Goal: Check status: Check status

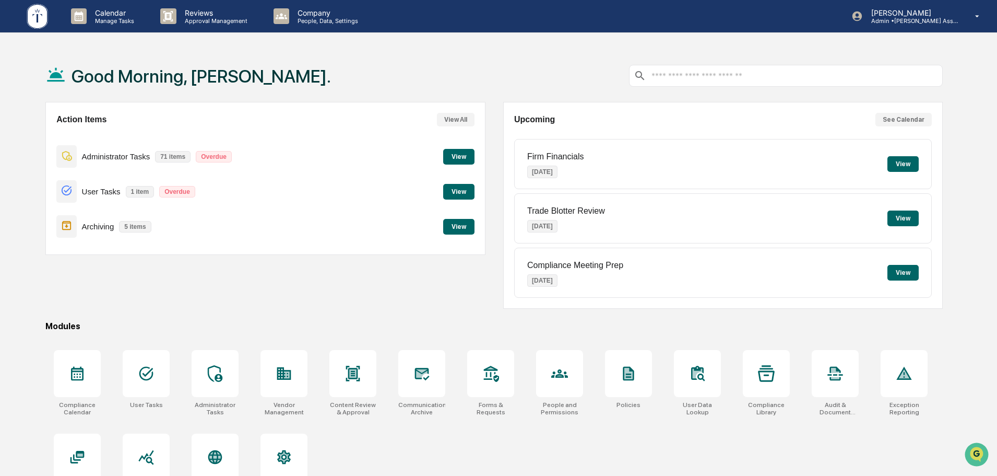
click at [465, 231] on button "View" at bounding box center [458, 227] width 31 height 16
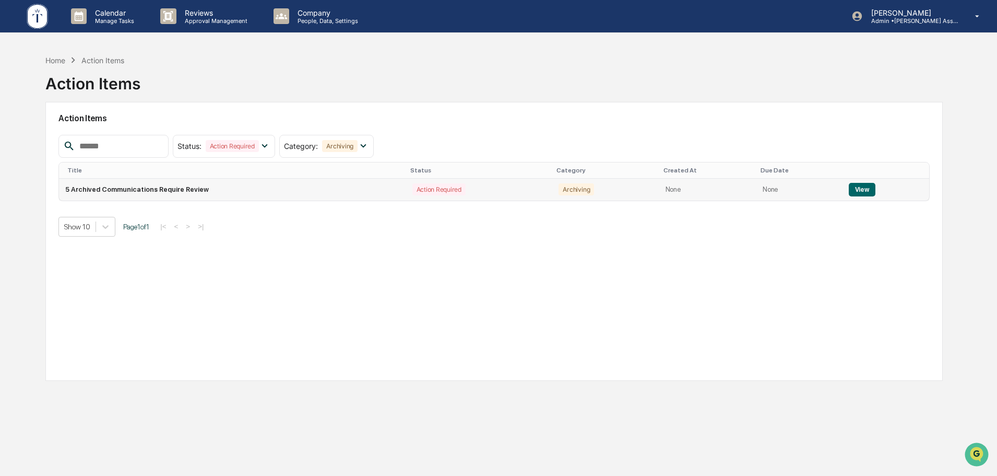
click at [860, 191] on button "View" at bounding box center [862, 190] width 27 height 14
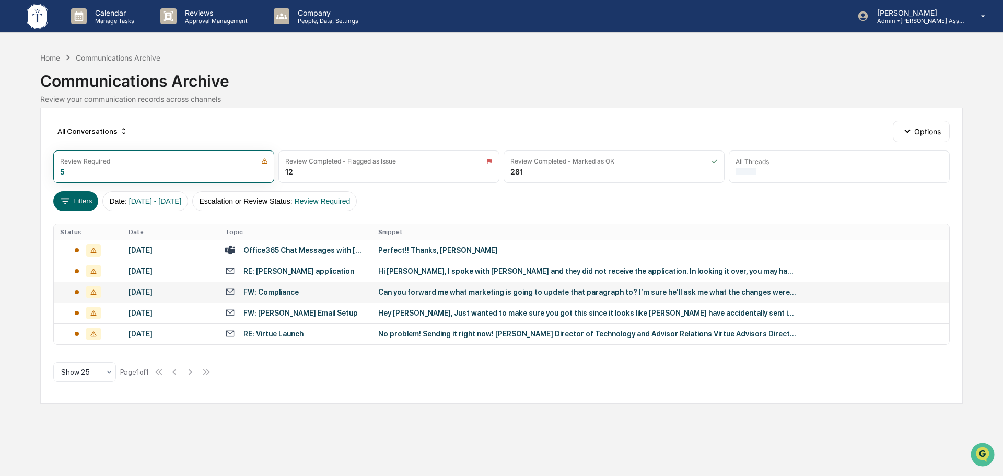
click at [439, 296] on div "Can you forward me what marketing is going to update that paragraph to? I’m sur…" at bounding box center [587, 292] width 418 height 8
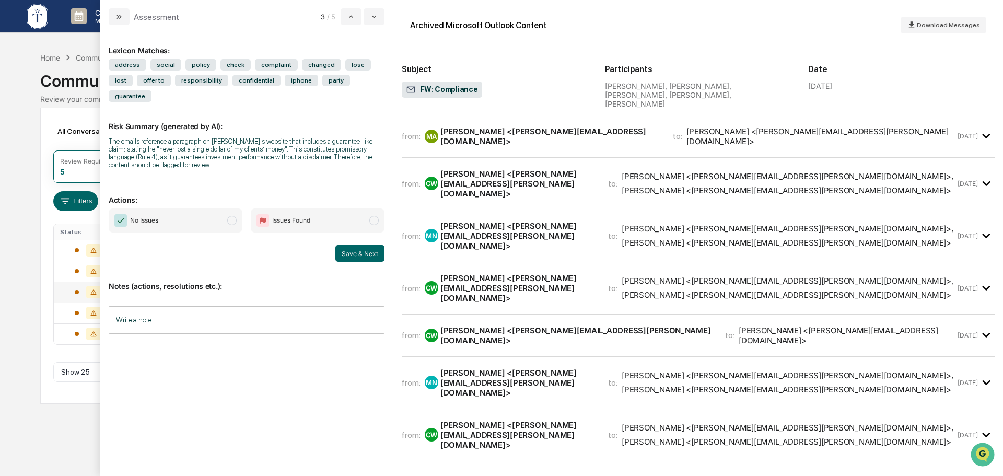
click at [174, 208] on span "No Issues" at bounding box center [176, 220] width 134 height 24
click at [238, 306] on input "Write a note..." at bounding box center [247, 320] width 276 height 28
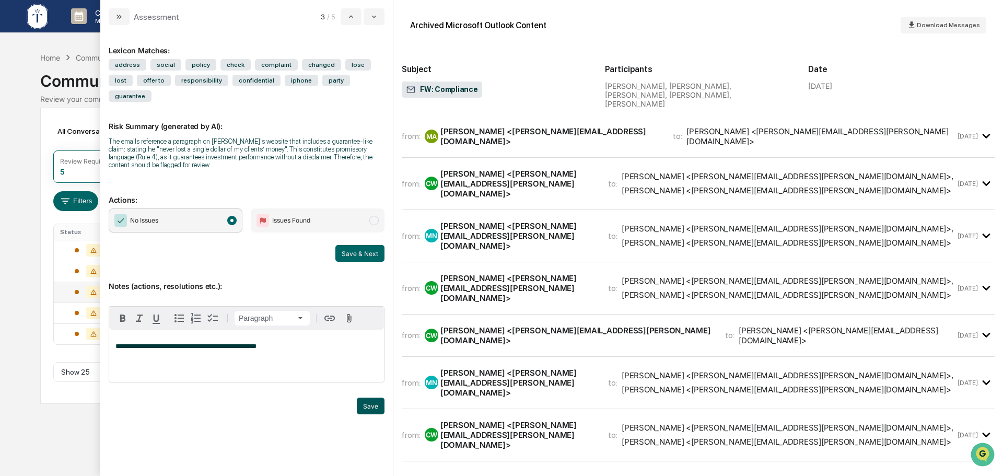
click at [370, 397] on button "Save" at bounding box center [371, 405] width 28 height 17
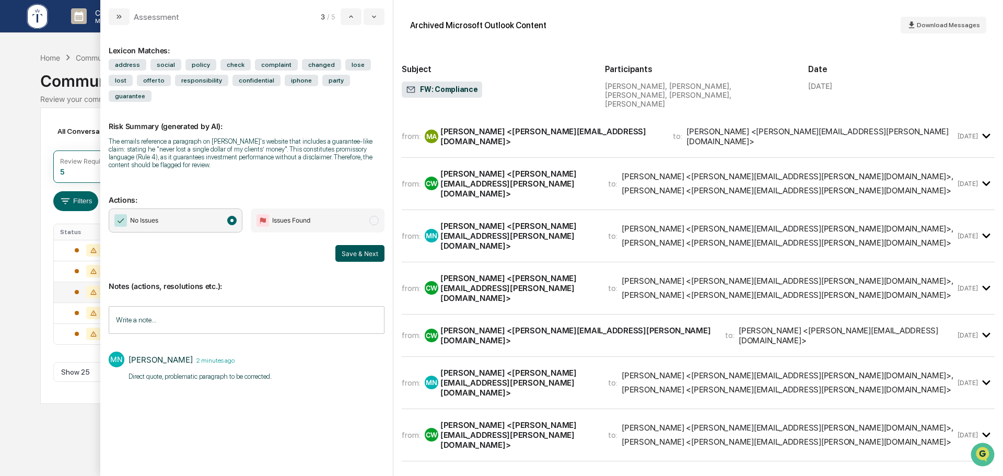
click at [351, 245] on button "Save & Next" at bounding box center [359, 253] width 49 height 17
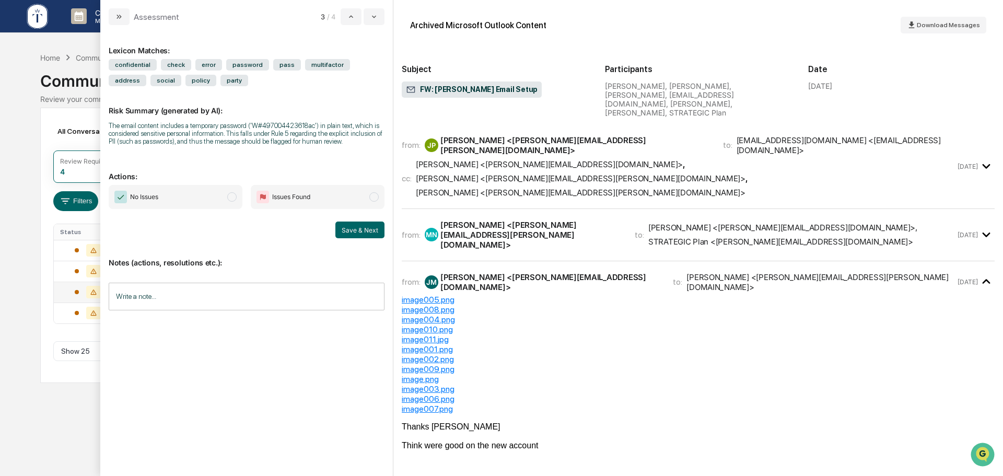
click at [155, 195] on span "No Issues" at bounding box center [144, 197] width 28 height 10
click at [362, 226] on button "Save & Next" at bounding box center [359, 229] width 49 height 17
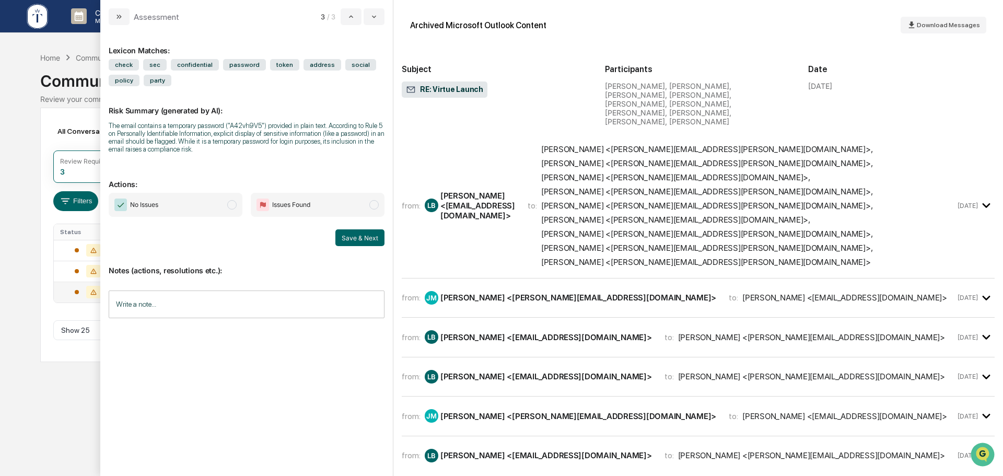
click at [186, 208] on span "No Issues" at bounding box center [176, 205] width 134 height 24
drag, startPoint x: 355, startPoint y: 238, endPoint x: 342, endPoint y: 240, distance: 13.7
click at [356, 238] on button "Save & Next" at bounding box center [359, 237] width 49 height 17
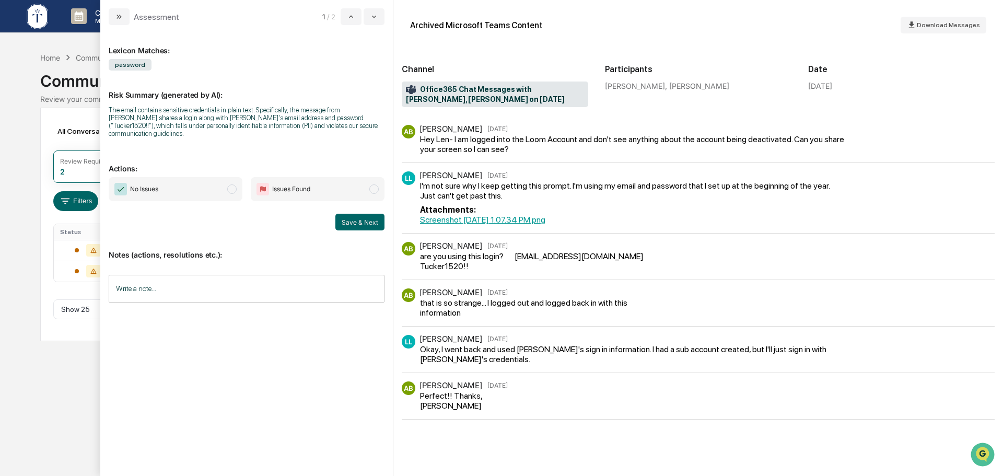
click at [190, 188] on span "No Issues" at bounding box center [176, 189] width 134 height 24
click at [349, 214] on button "Save & Next" at bounding box center [359, 222] width 49 height 17
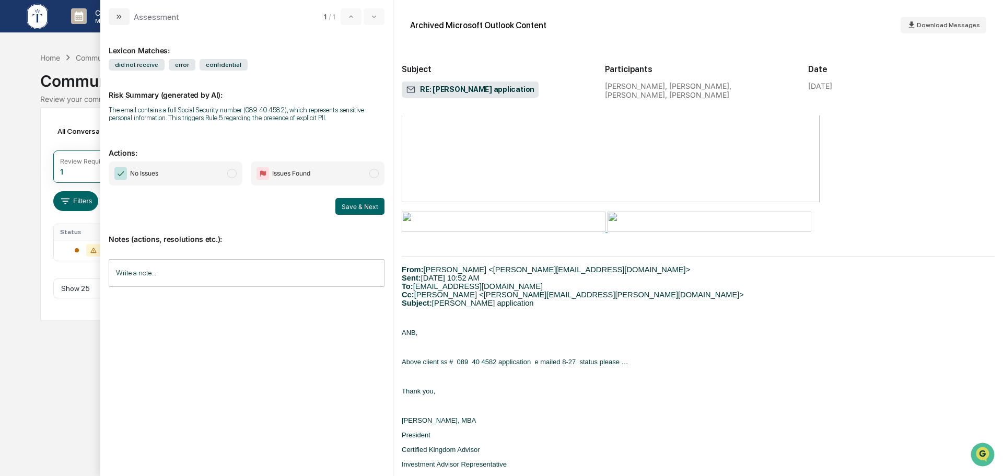
scroll to position [211, 0]
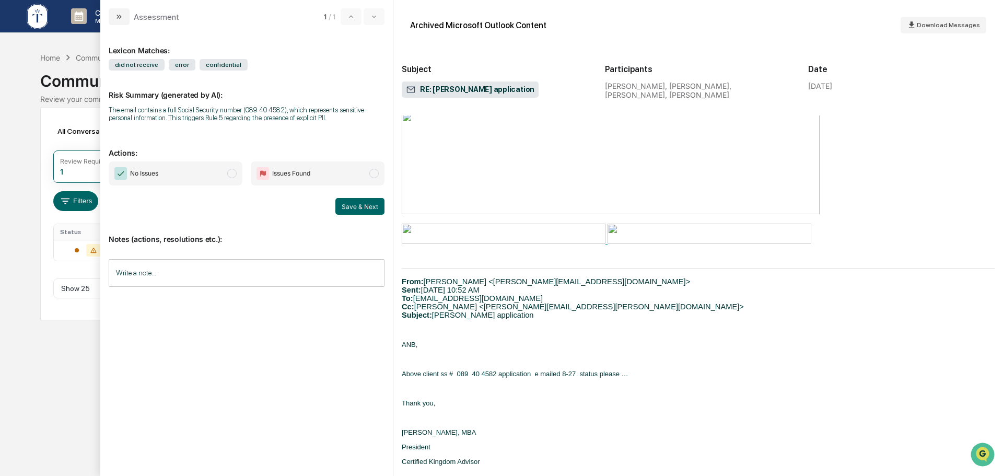
click at [308, 173] on span "Issues Found" at bounding box center [291, 173] width 38 height 10
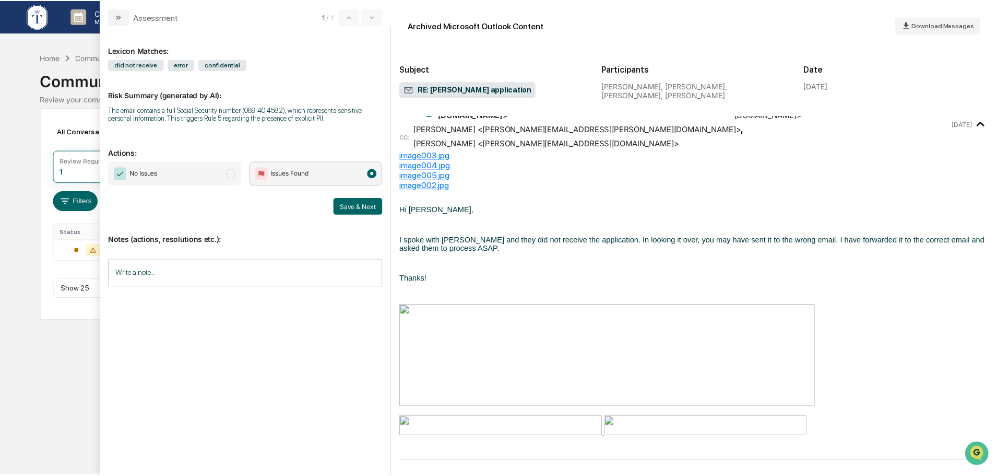
scroll to position [0, 0]
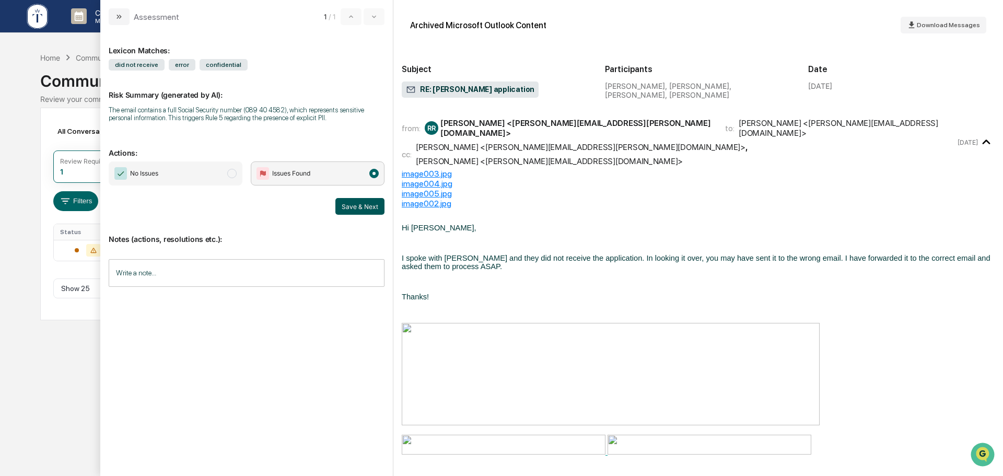
click at [363, 206] on button "Save & Next" at bounding box center [359, 206] width 49 height 17
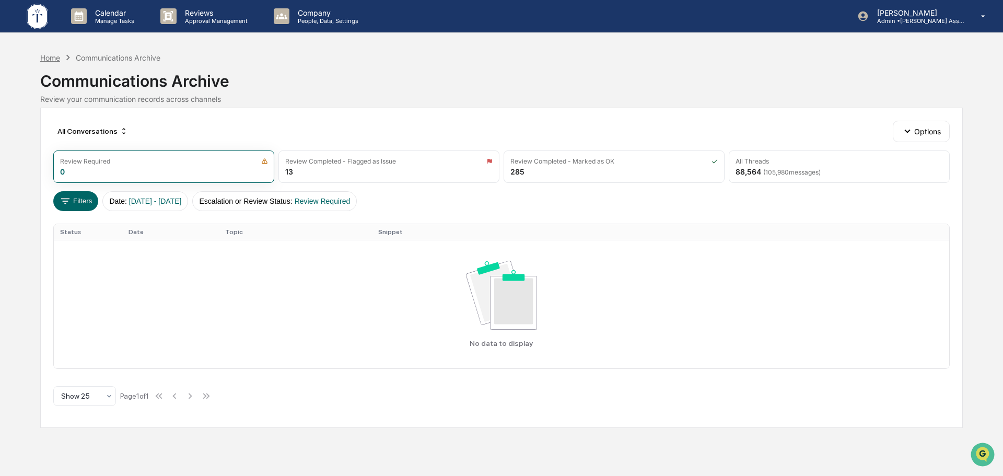
click at [52, 60] on div "Home" at bounding box center [50, 57] width 20 height 9
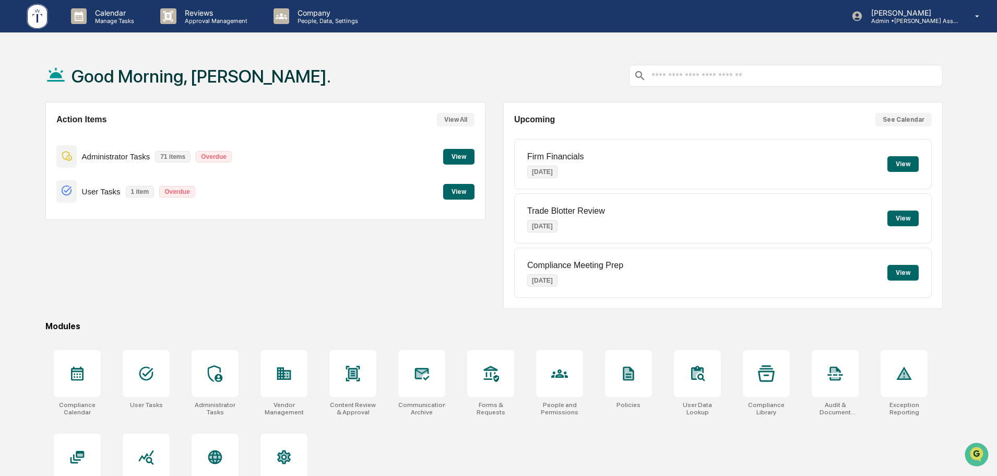
click at [455, 190] on button "View" at bounding box center [458, 192] width 31 height 16
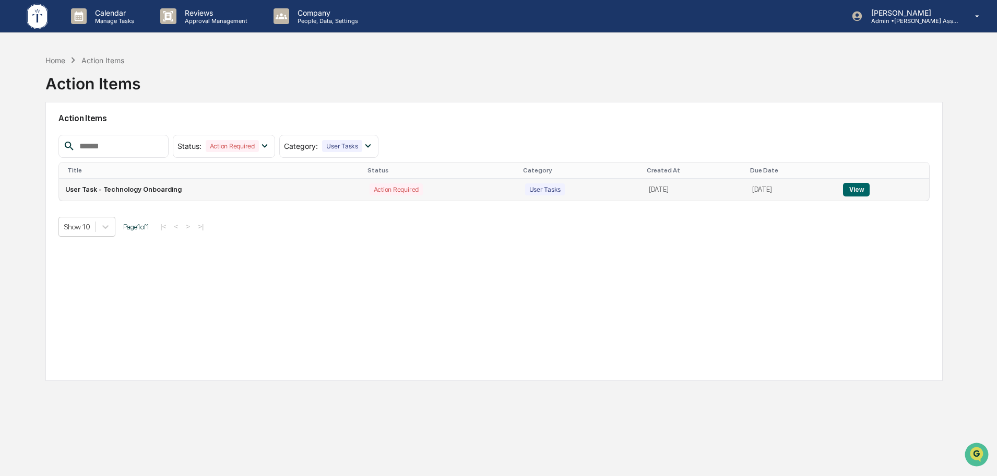
click at [869, 193] on button "View" at bounding box center [856, 190] width 27 height 14
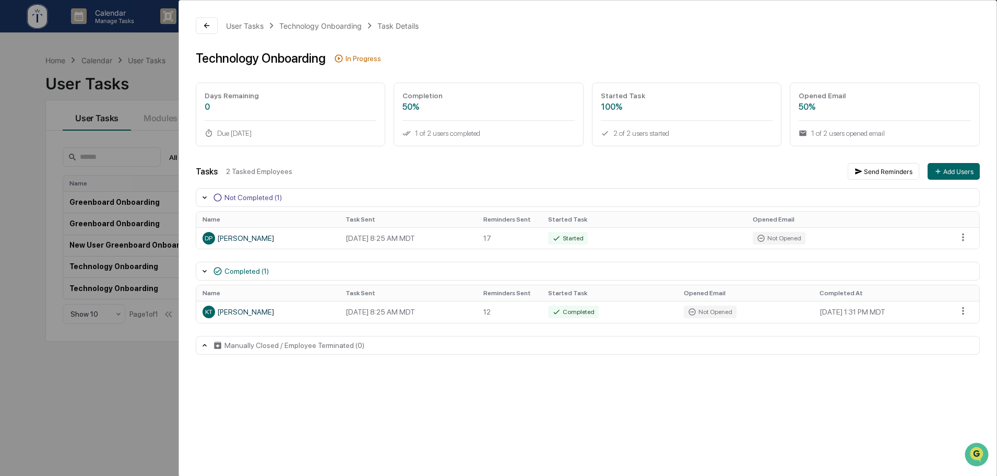
click at [127, 378] on div "User Tasks Technology Onboarding Task Details Technology Onboarding In Progress…" at bounding box center [498, 238] width 997 height 476
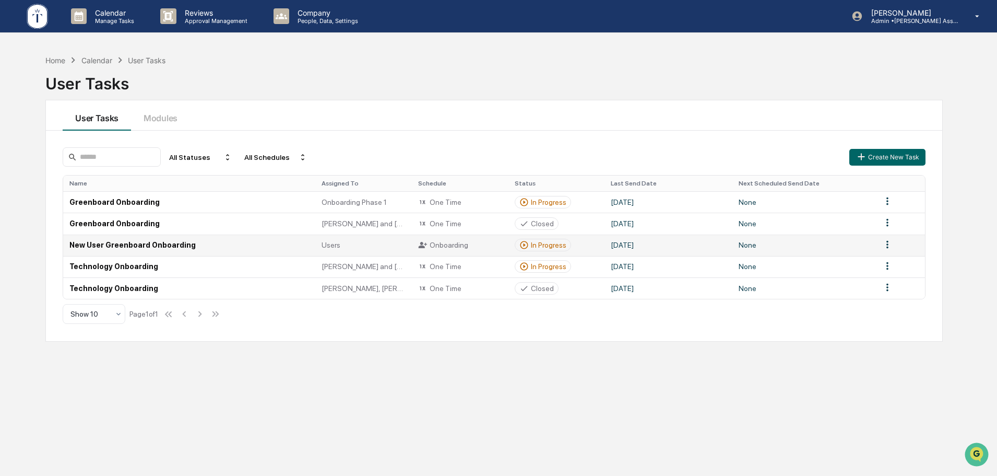
click at [545, 245] on div "In Progress" at bounding box center [549, 245] width 36 height 8
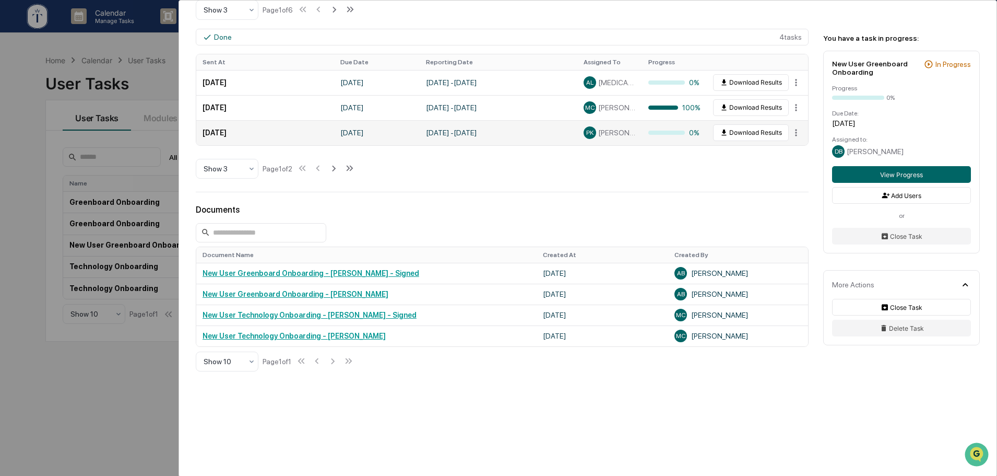
scroll to position [131, 0]
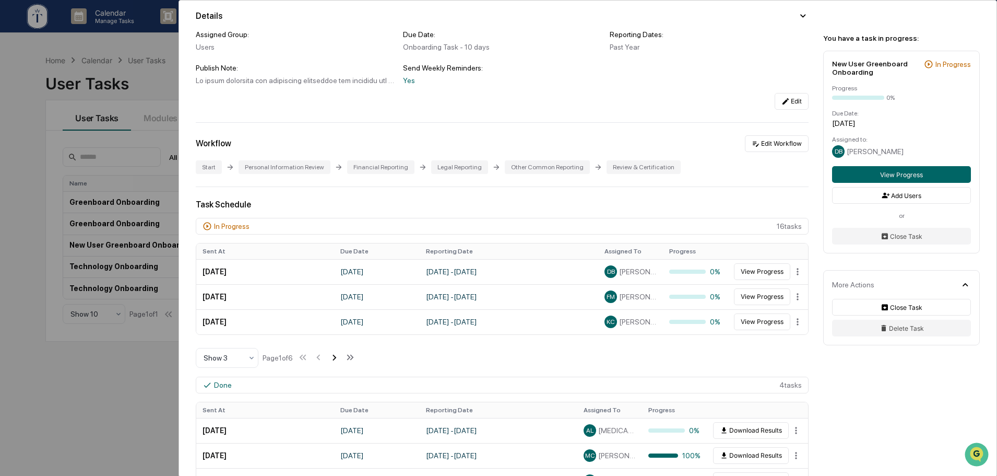
click at [340, 359] on icon at bounding box center [333, 356] width 11 height 11
click at [150, 391] on div "User Tasks New User Greenboard Onboarding New User Greenboard Onboarding Active…" at bounding box center [498, 238] width 997 height 476
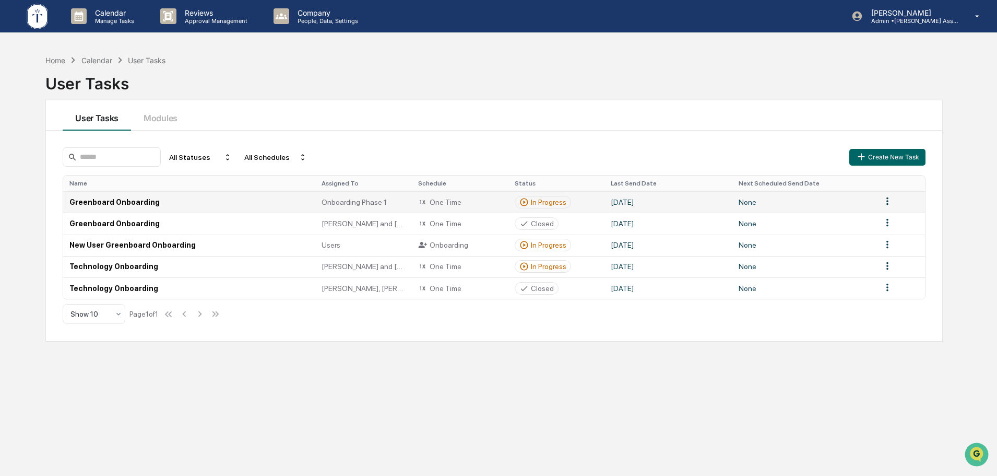
click at [548, 204] on div "In Progress" at bounding box center [549, 202] width 36 height 8
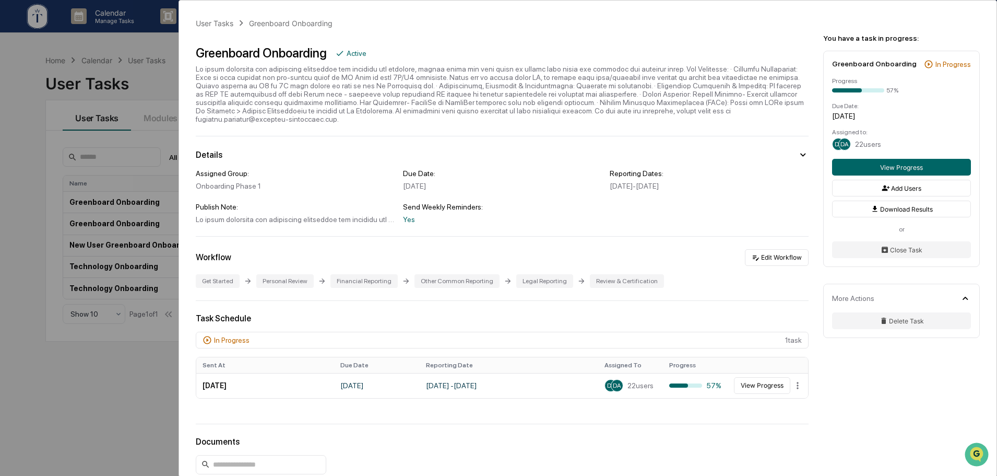
scroll to position [87, 0]
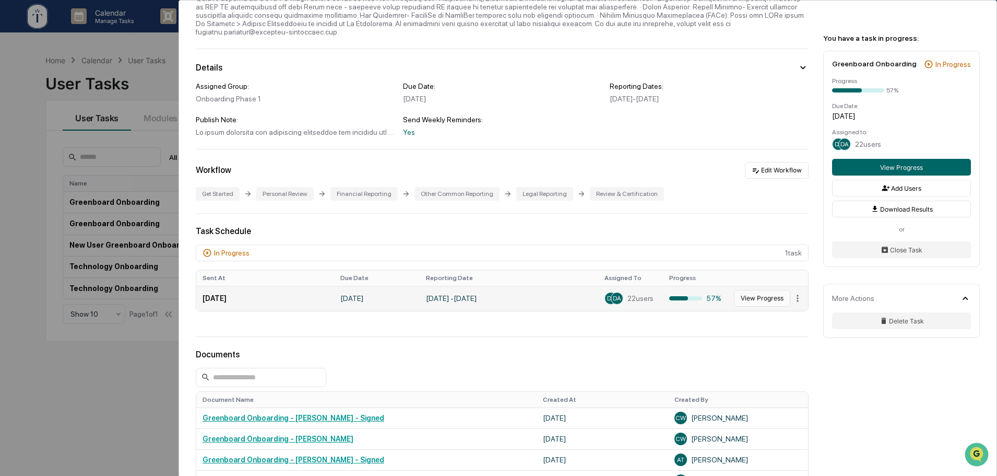
click at [767, 290] on button "View Progress" at bounding box center [762, 298] width 56 height 17
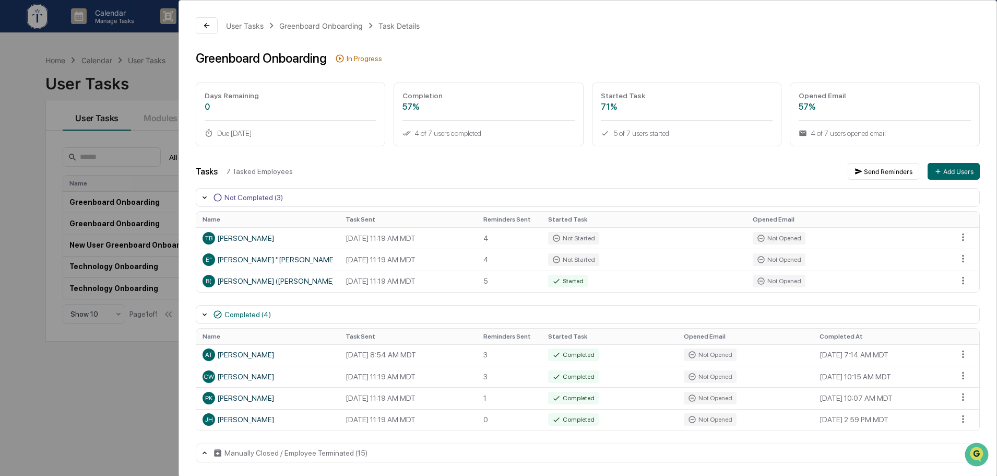
click at [123, 368] on div "User Tasks Greenboard Onboarding Task Details Greenboard Onboarding In Progress…" at bounding box center [498, 238] width 997 height 476
